Goal: Find specific page/section: Find specific page/section

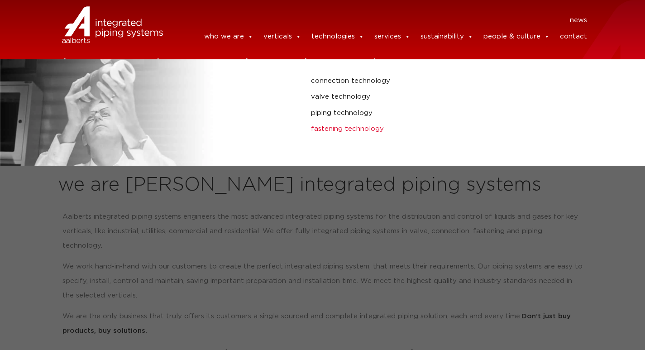
click at [348, 126] on link "fastening technology" at bounding box center [432, 129] width 242 height 12
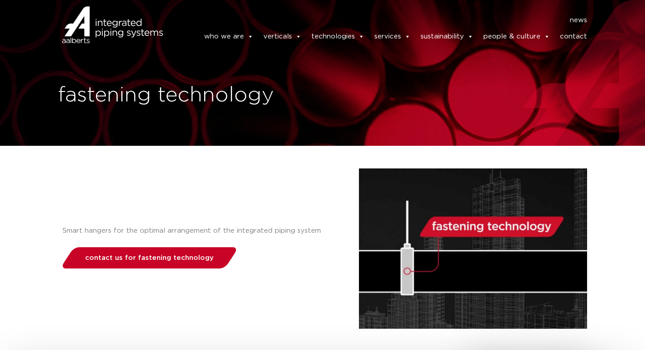
click at [167, 263] on link "contact us for fastening technology" at bounding box center [149, 257] width 179 height 21
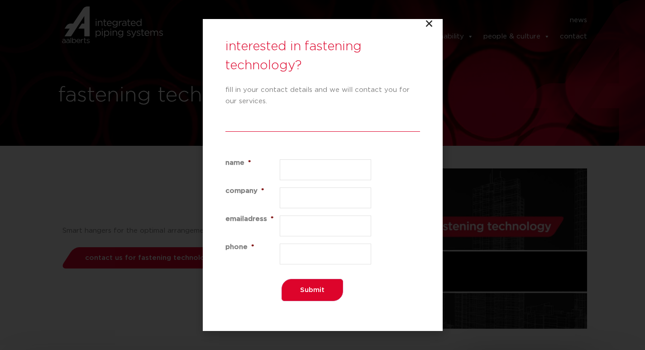
click at [434, 22] on div "interested in fastening technology? fill in your contact details and we will co…" at bounding box center [323, 175] width 240 height 312
click at [427, 22] on icon "Close" at bounding box center [428, 23] width 9 height 9
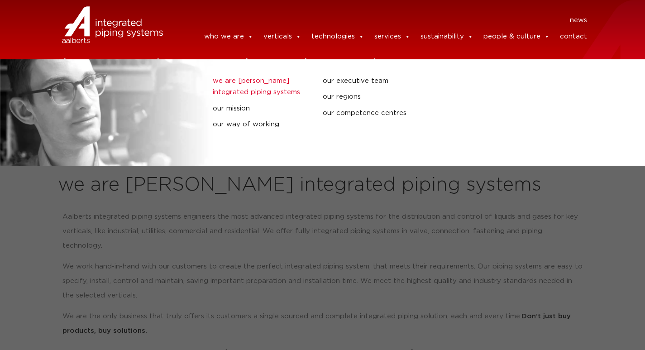
click at [242, 89] on link "we are [PERSON_NAME] integrated piping systems" at bounding box center [261, 86] width 96 height 23
